Goal: Use online tool/utility: Utilize a website feature to perform a specific function

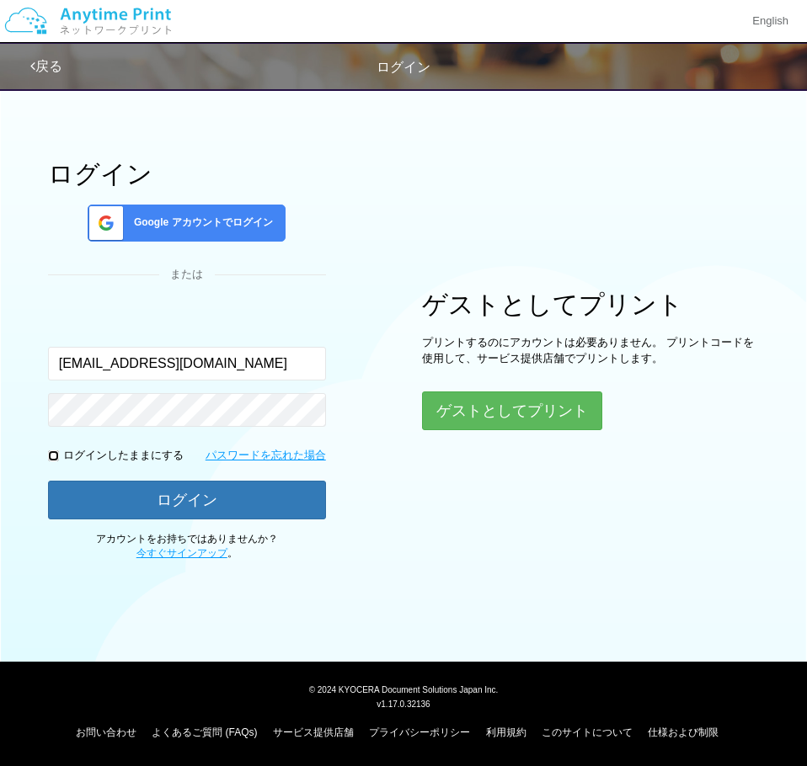
click at [55, 460] on input "checkbox" at bounding box center [53, 456] width 11 height 11
checkbox input "true"
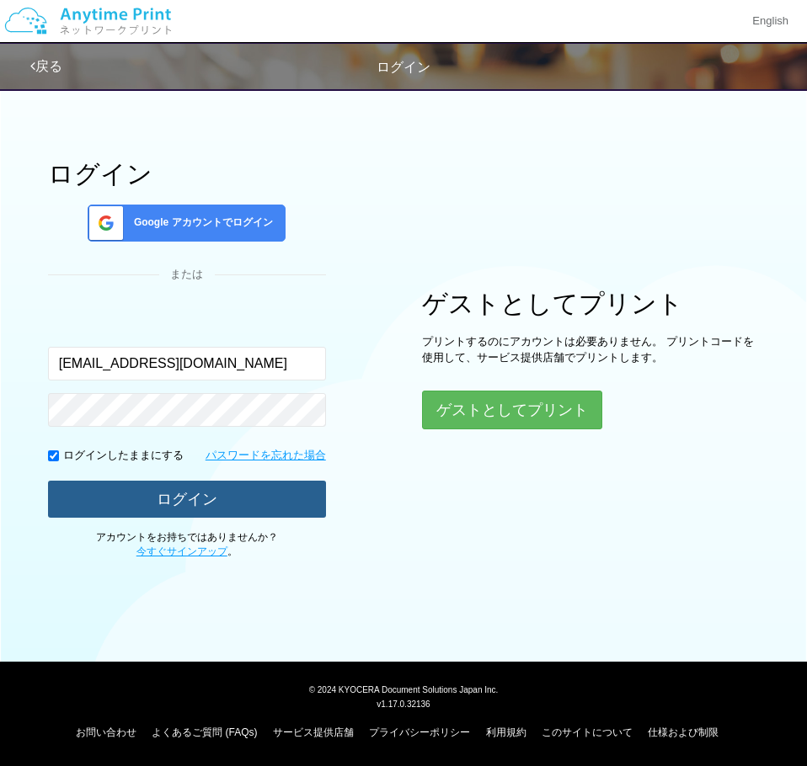
click at [125, 491] on button "ログイン" at bounding box center [187, 499] width 278 height 37
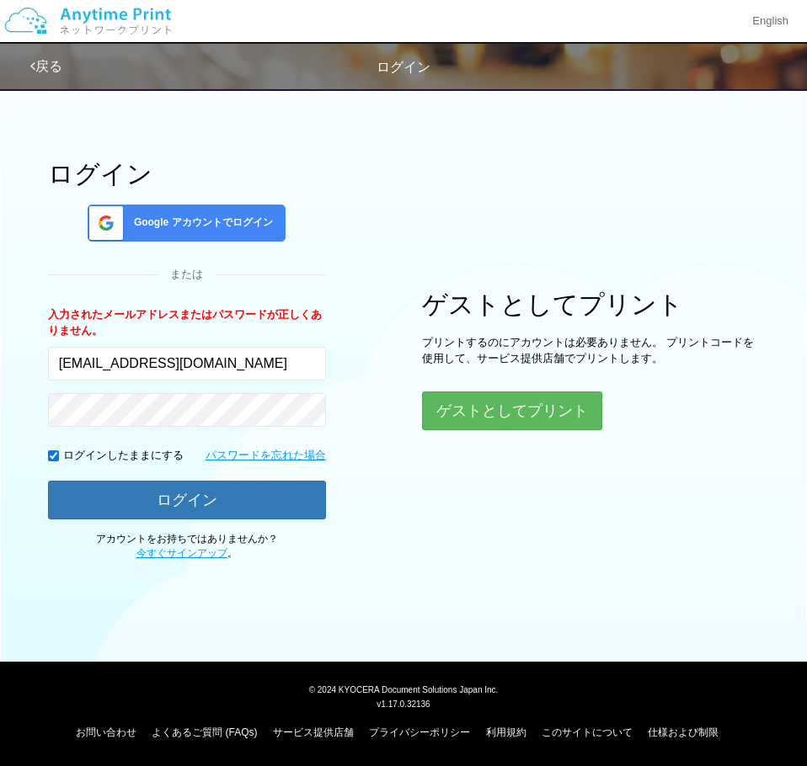
click at [230, 229] on span "Google アカウントでログイン" at bounding box center [200, 223] width 146 height 14
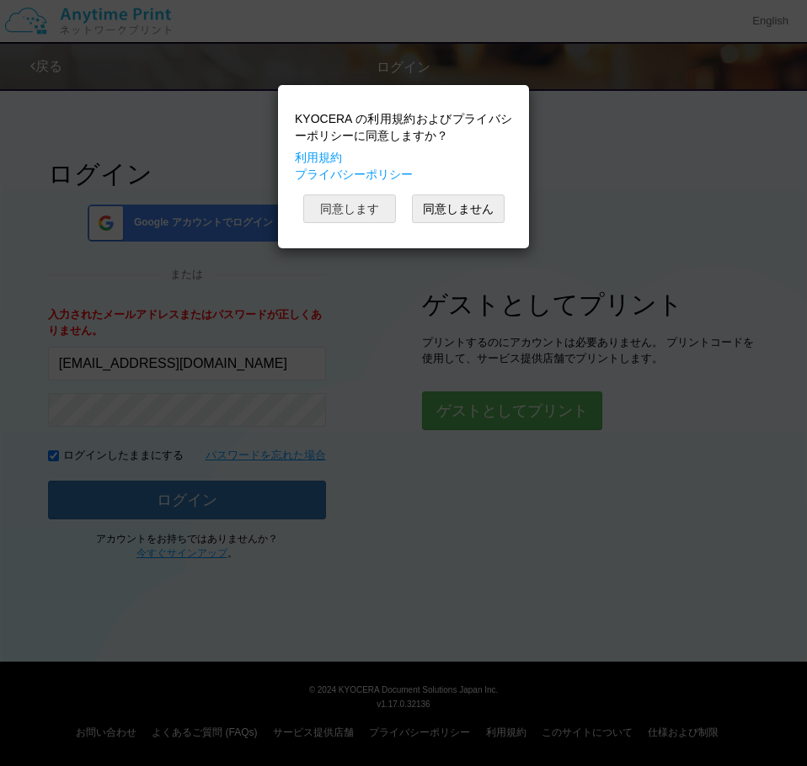
click at [370, 211] on button "同意します" at bounding box center [349, 209] width 93 height 29
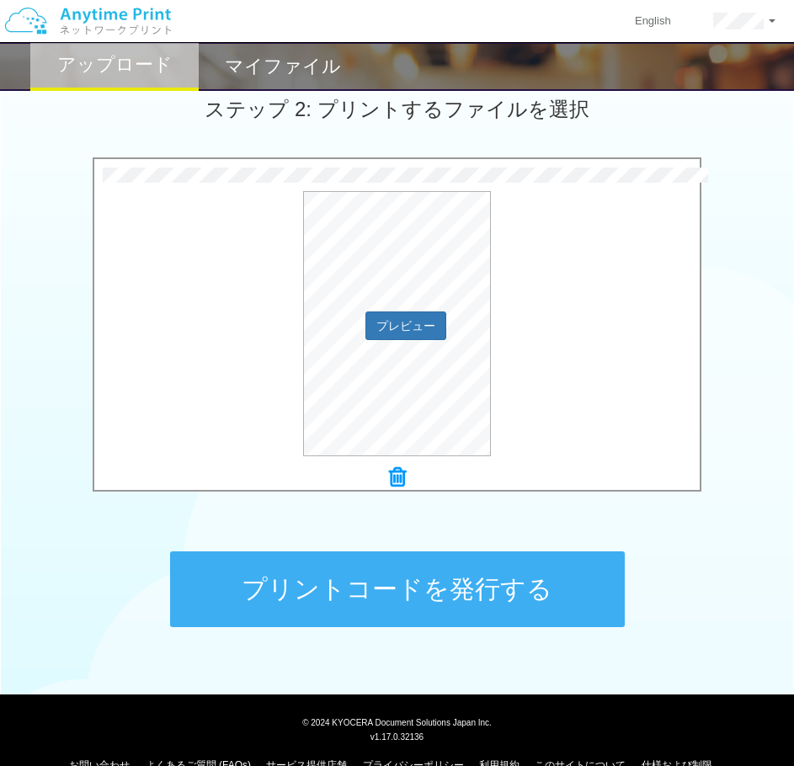
scroll to position [515, 0]
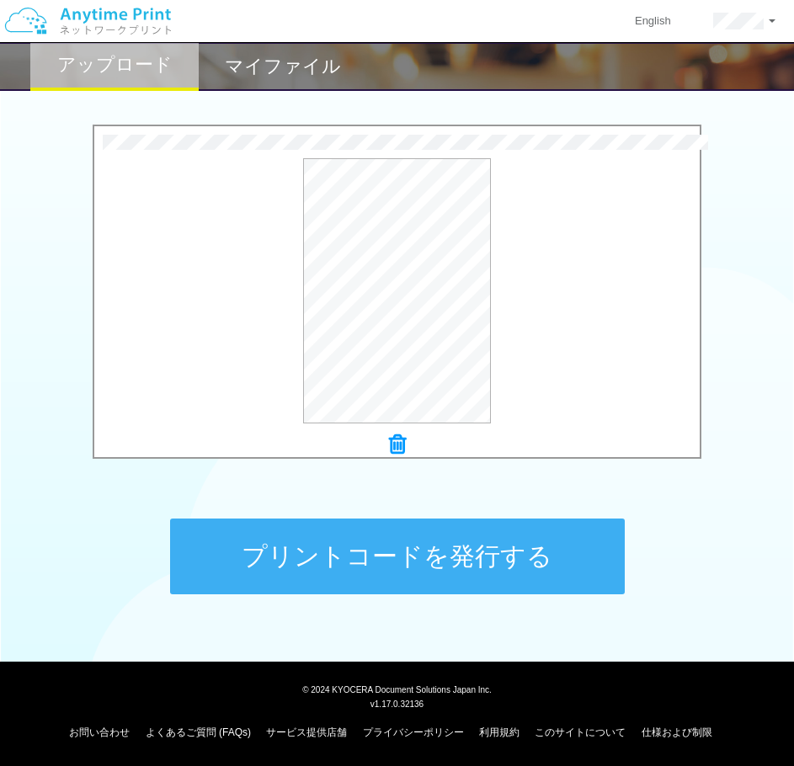
click at [473, 562] on button "プリントコードを発行する" at bounding box center [397, 557] width 455 height 76
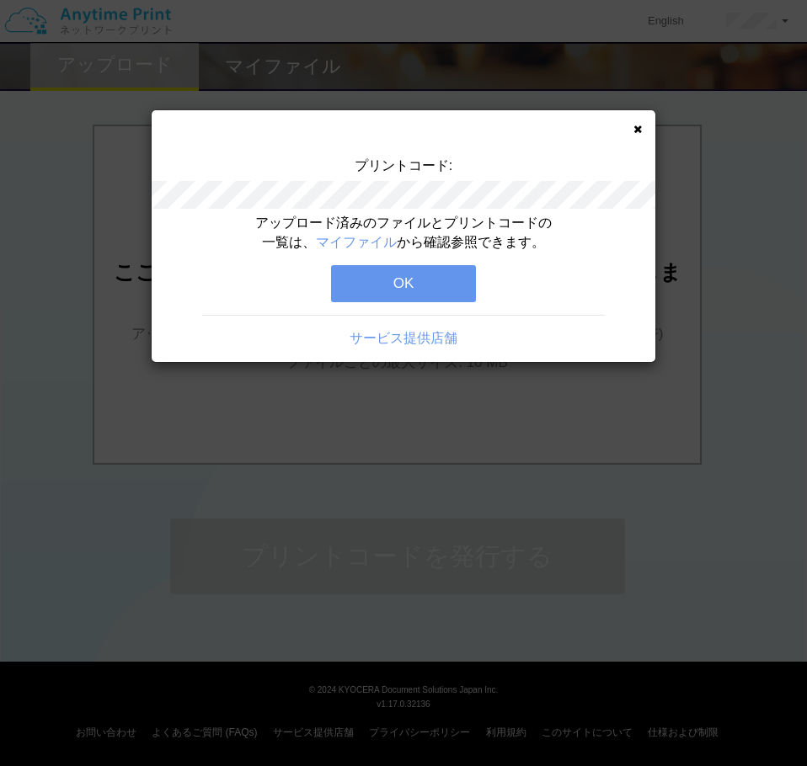
click at [440, 280] on button "OK" at bounding box center [403, 283] width 145 height 37
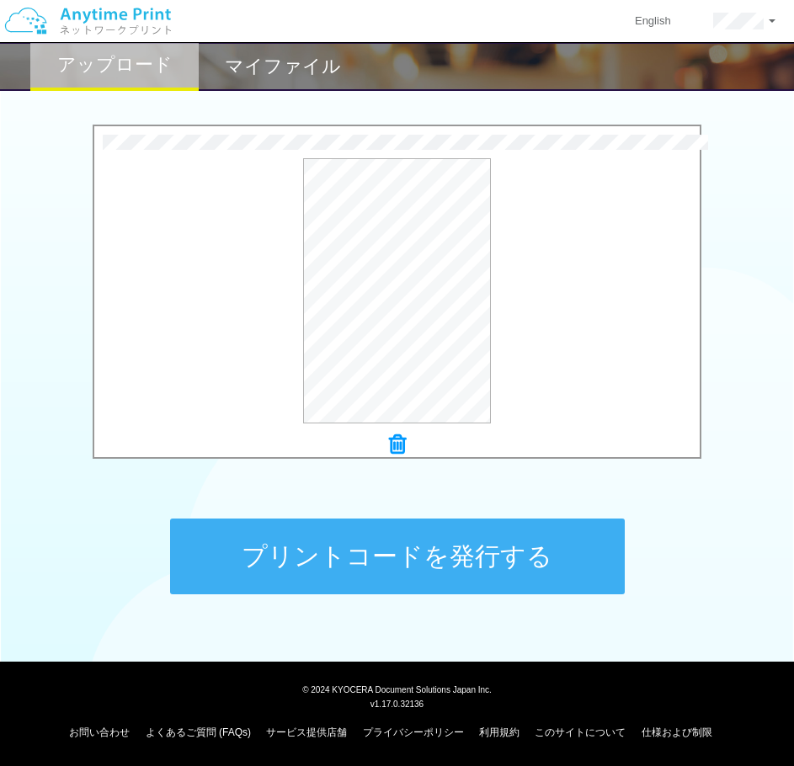
click at [393, 570] on button "プリントコードを発行する" at bounding box center [397, 557] width 455 height 76
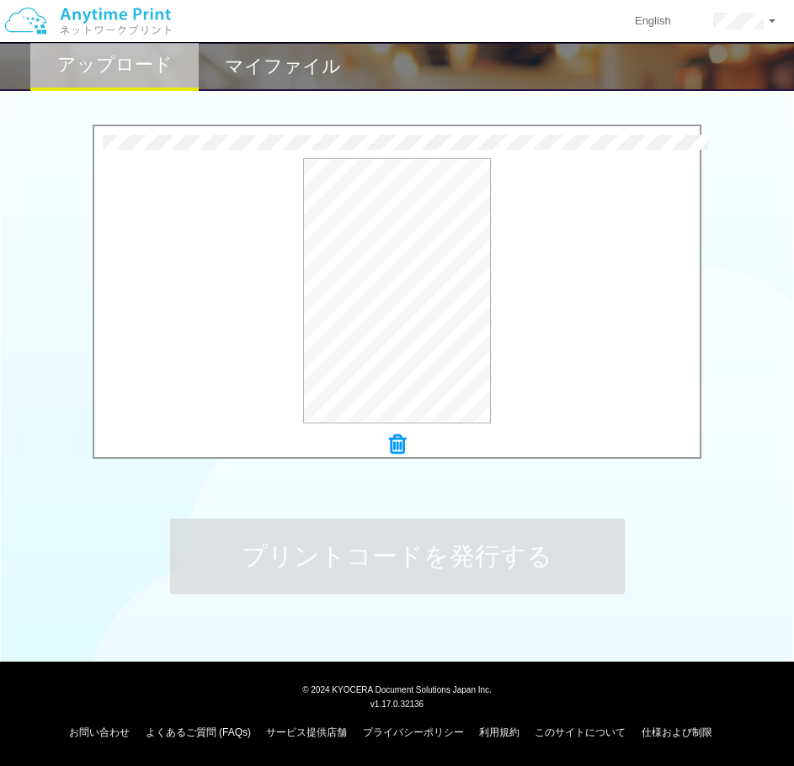
scroll to position [0, 0]
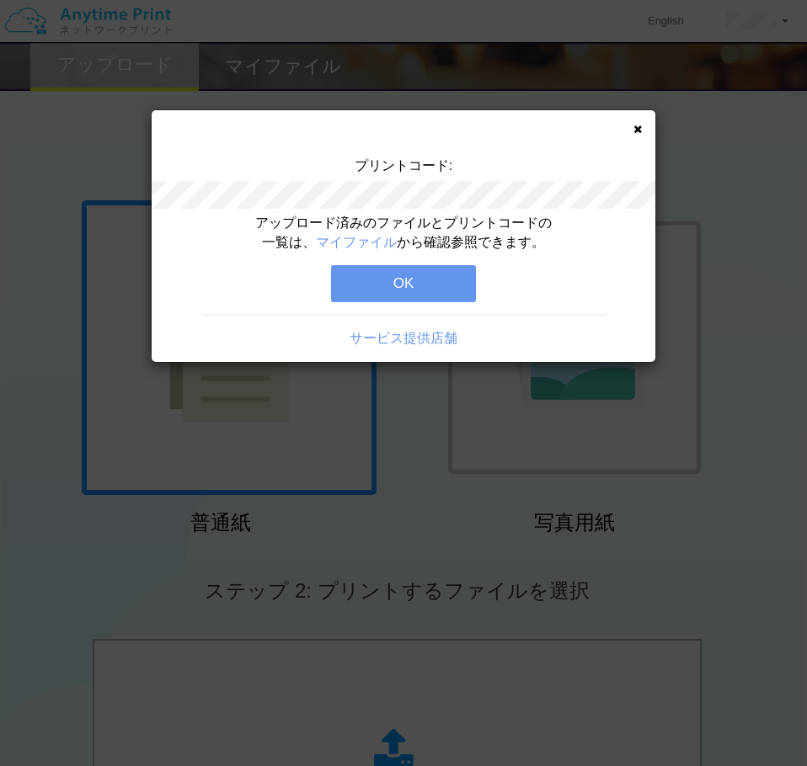
click at [433, 286] on button "OK" at bounding box center [403, 283] width 145 height 37
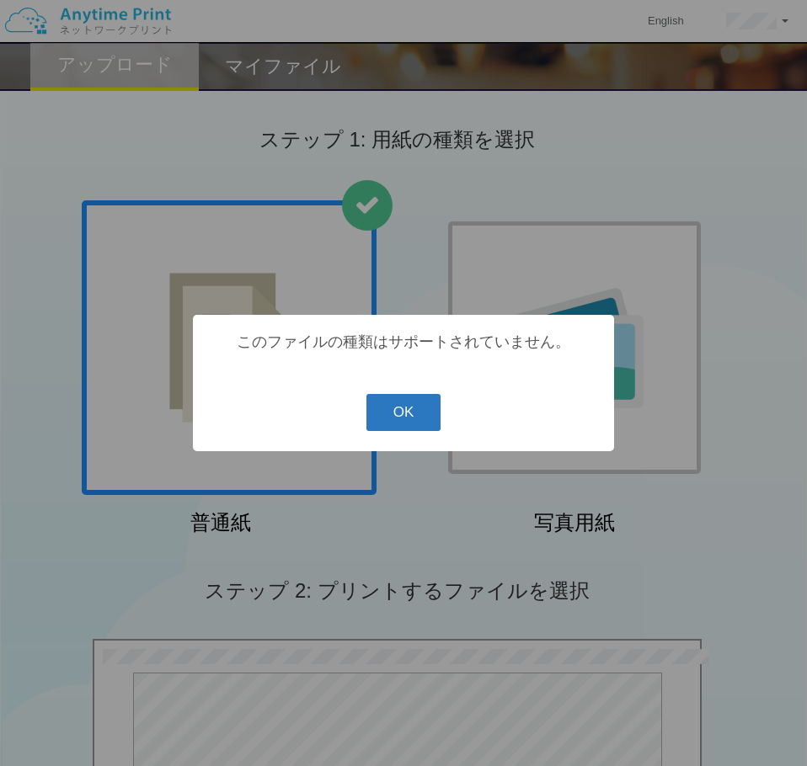
click at [418, 414] on button "OK" at bounding box center [403, 412] width 75 height 37
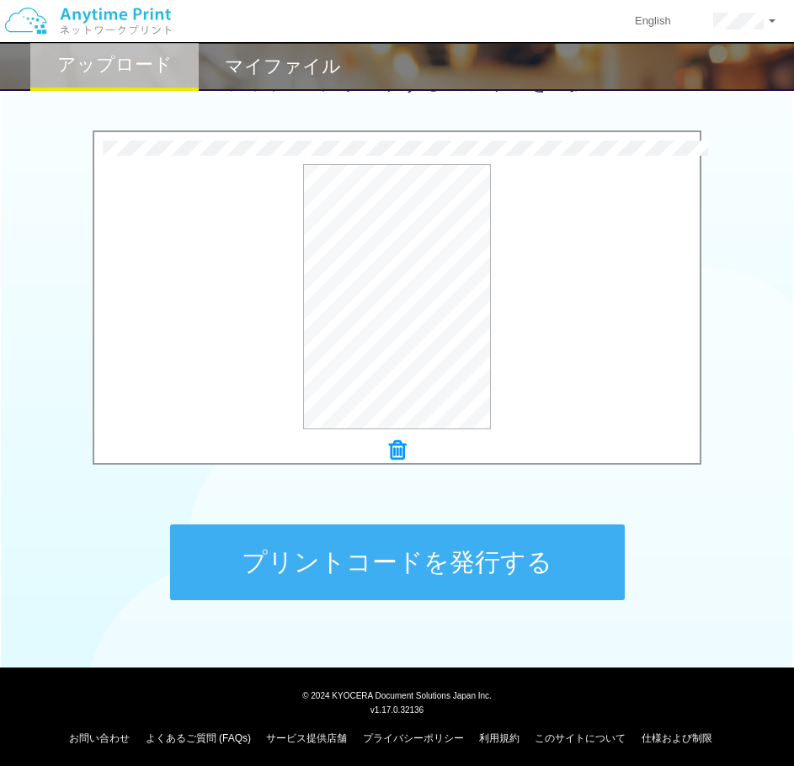
scroll to position [515, 0]
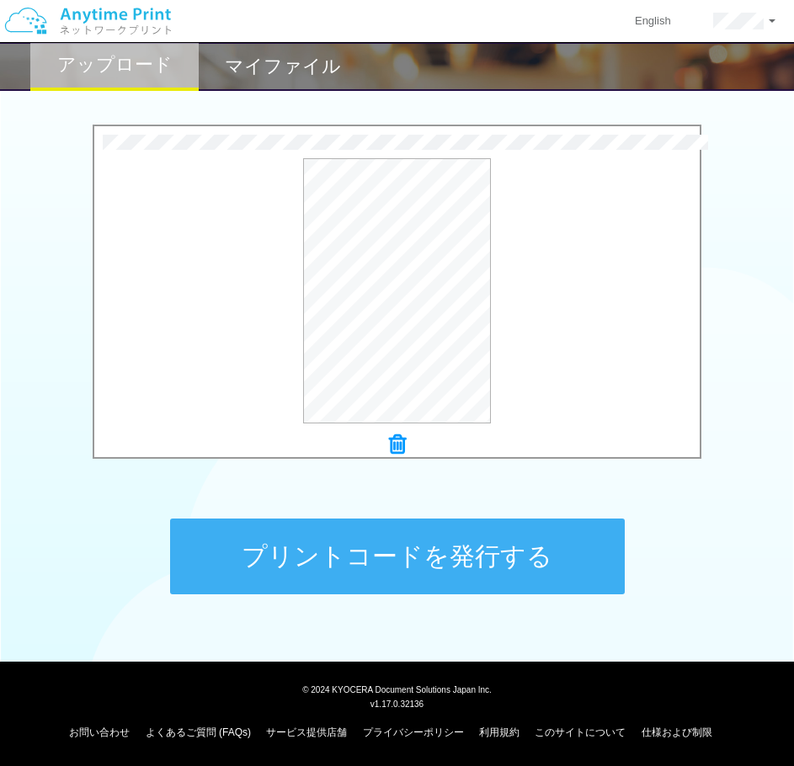
click at [355, 549] on button "プリントコードを発行する" at bounding box center [397, 557] width 455 height 76
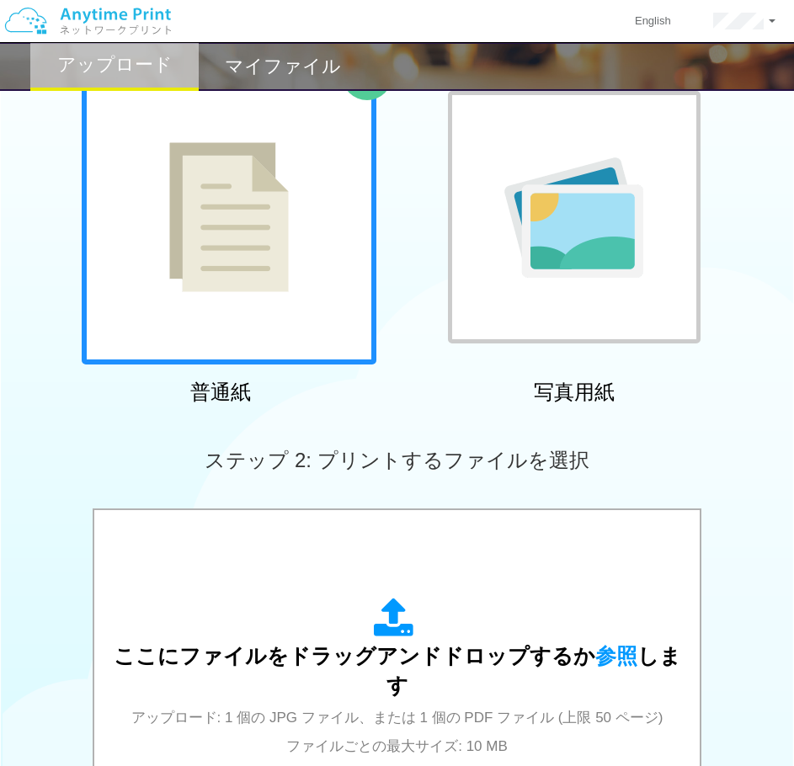
scroll to position [168, 0]
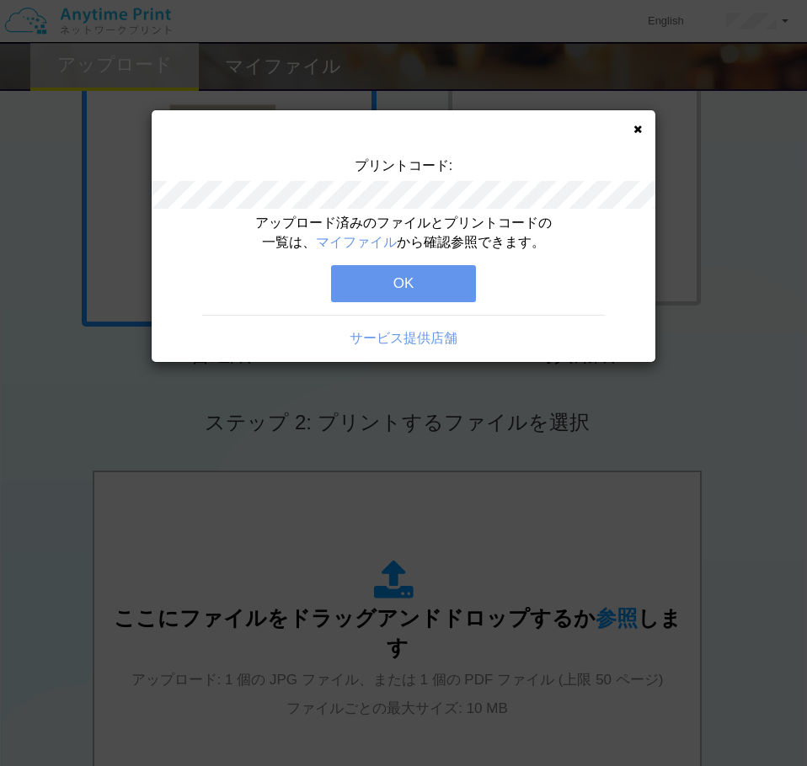
click at [374, 286] on button "OK" at bounding box center [403, 283] width 145 height 37
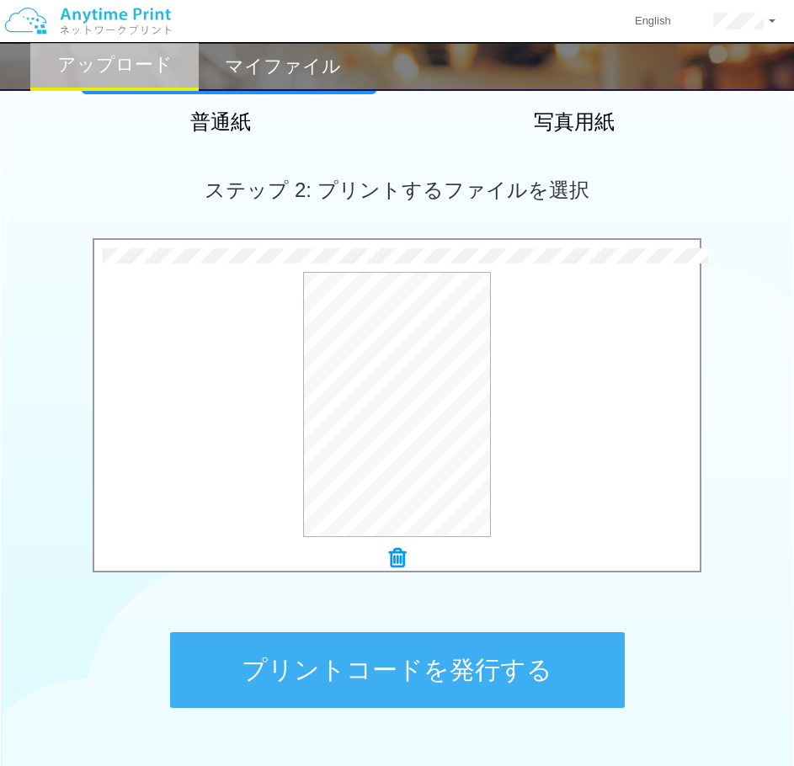
scroll to position [515, 0]
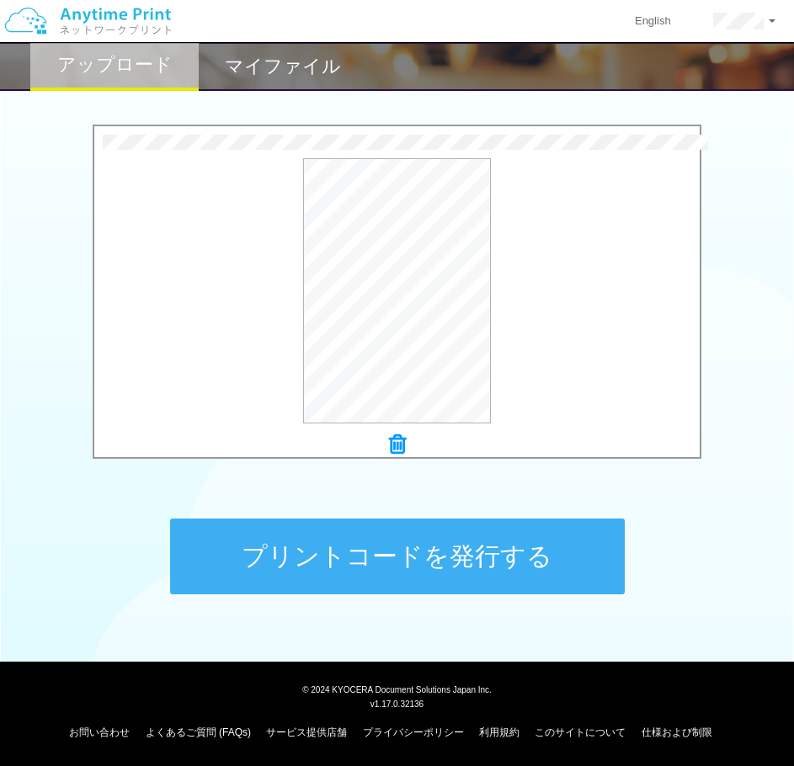
click at [326, 540] on button "プリントコードを発行する" at bounding box center [397, 557] width 455 height 76
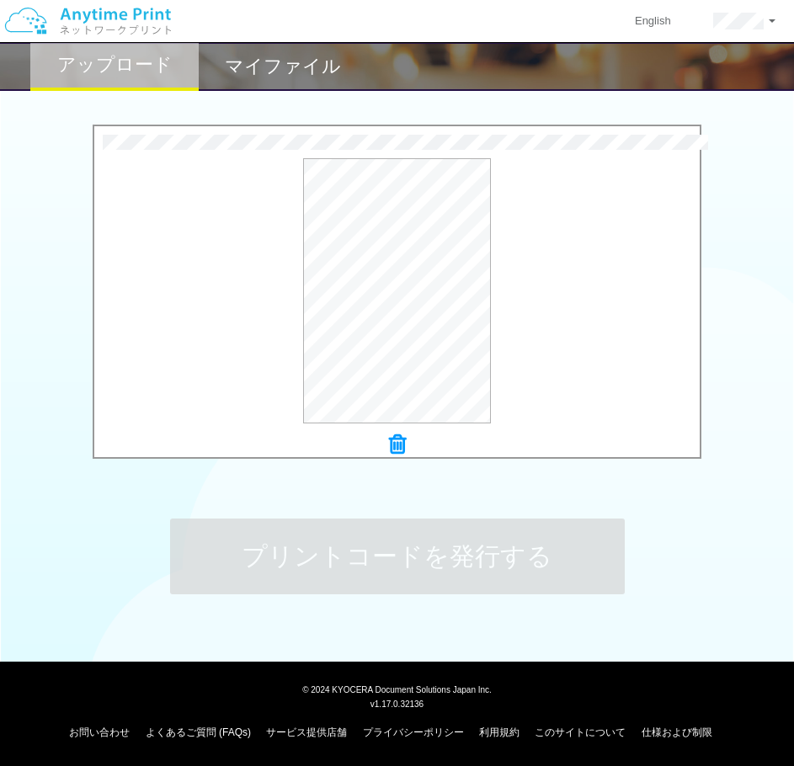
scroll to position [0, 0]
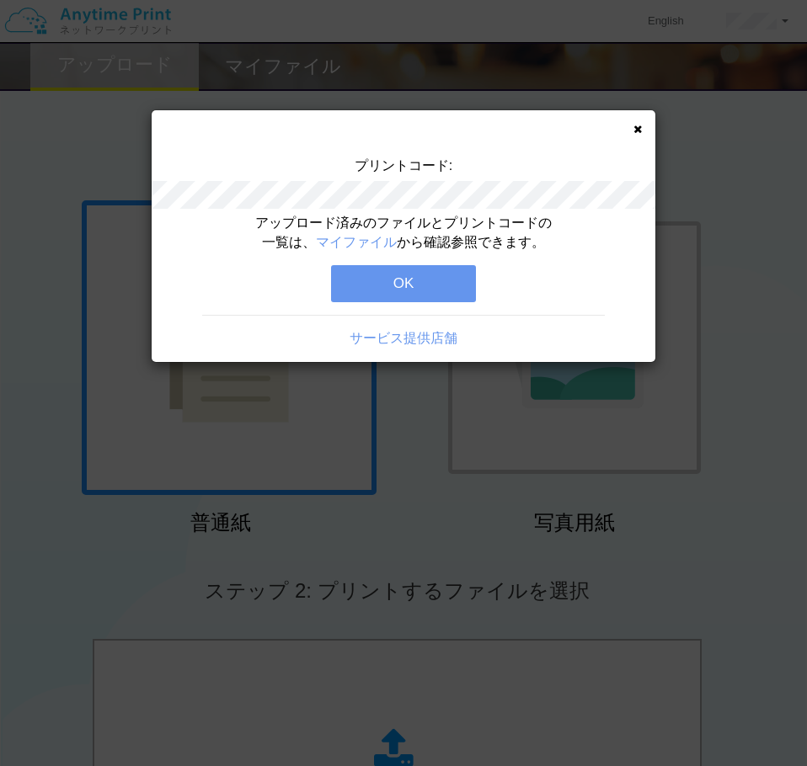
click at [434, 282] on button "OK" at bounding box center [403, 283] width 145 height 37
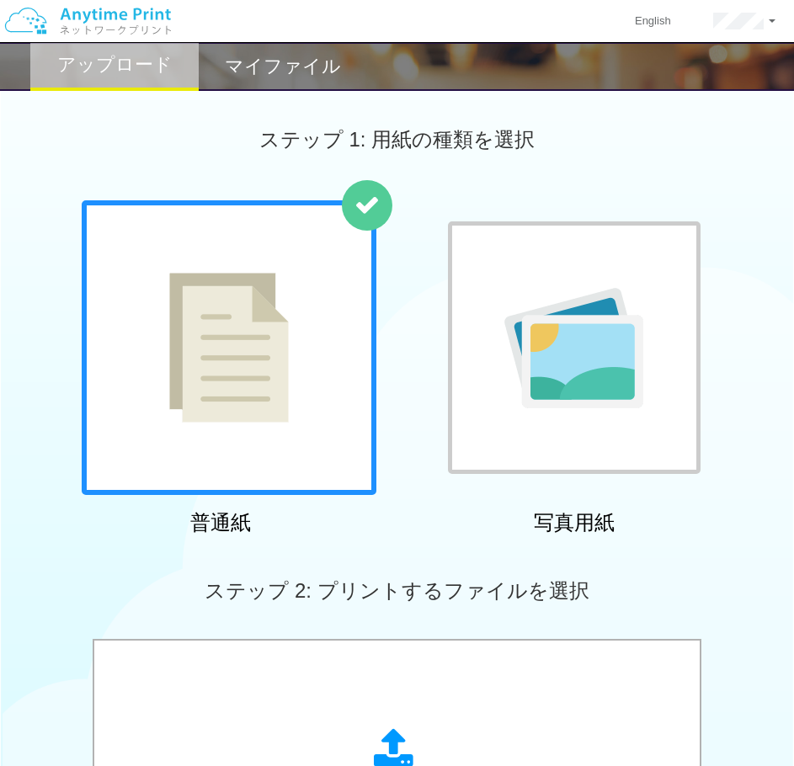
click at [321, 77] on h2 "マイファイル" at bounding box center [283, 66] width 116 height 20
